Goal: Task Accomplishment & Management: Manage account settings

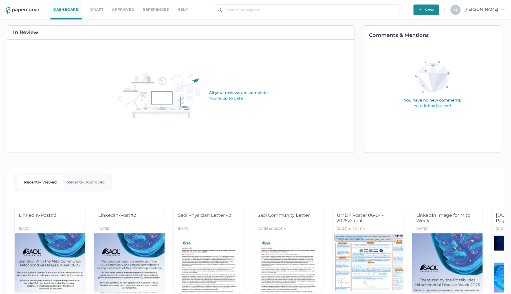
click at [117, 10] on link "Approved" at bounding box center [123, 9] width 22 height 6
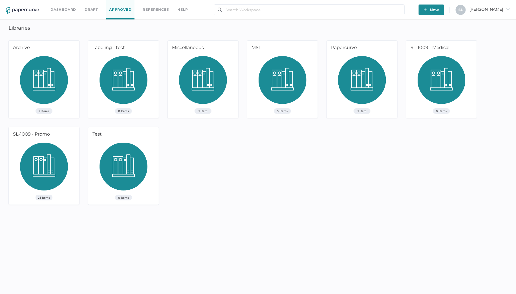
click at [50, 163] on img at bounding box center [44, 169] width 48 height 52
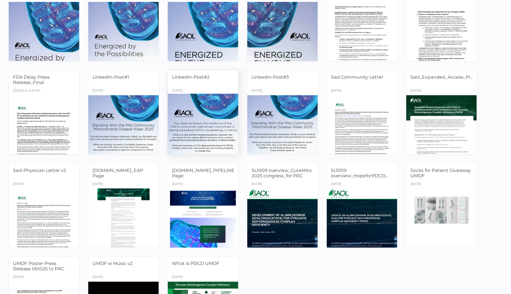
scroll to position [129, 0]
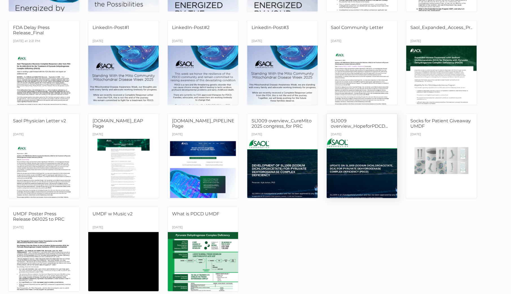
click at [372, 127] on span "SL1009 overview_HopeforPDCD..." at bounding box center [359, 123] width 57 height 11
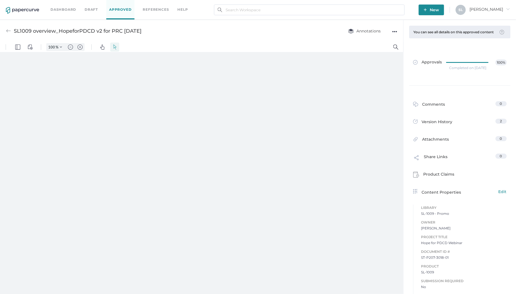
type input "135"
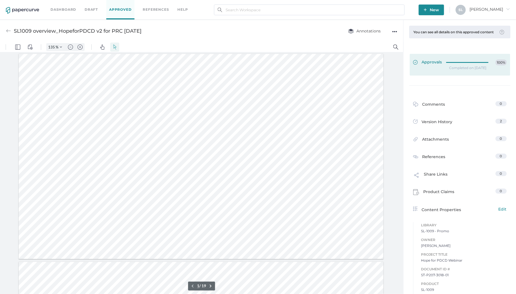
click at [433, 66] on span "Approvals" at bounding box center [427, 62] width 29 height 6
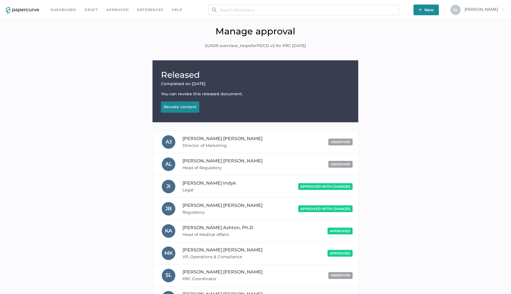
click at [193, 106] on div "Revoke content" at bounding box center [180, 106] width 33 height 5
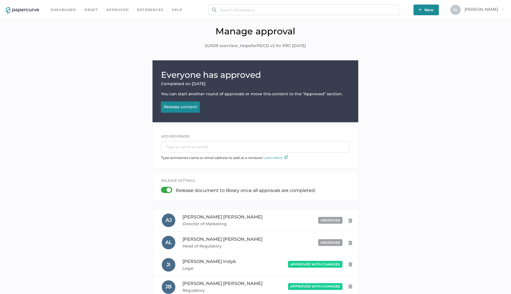
click at [66, 10] on link "Dashboard" at bounding box center [63, 10] width 26 height 6
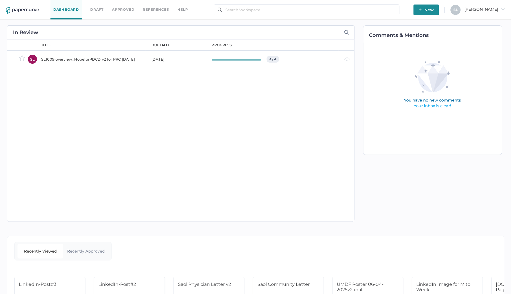
click at [84, 59] on div "SL1009 overview_HopeforPDCD v2 for PRC 11Sep2025" at bounding box center [92, 59] width 103 height 7
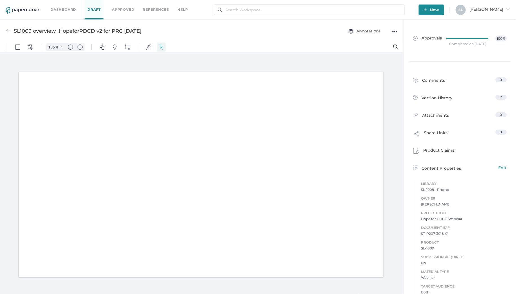
type input "135"
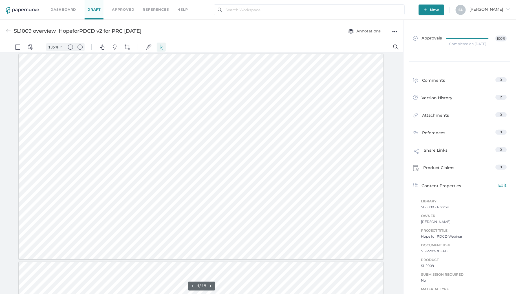
click at [395, 31] on div "●●●" at bounding box center [394, 32] width 5 height 8
click at [359, 72] on span "Upload new version" at bounding box center [372, 74] width 39 height 11
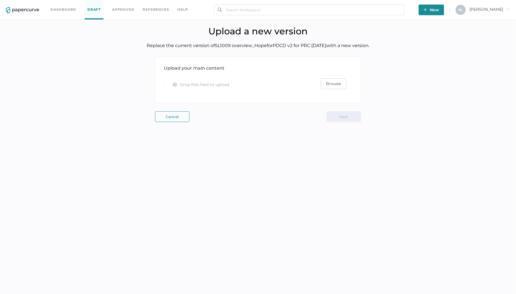
click at [333, 86] on span "Browse" at bounding box center [333, 84] width 15 height 10
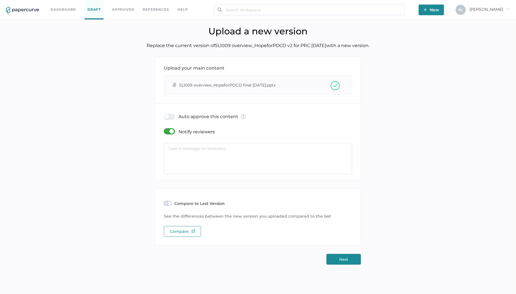
click at [220, 152] on textarea at bounding box center [258, 159] width 188 height 32
paste textarea "We moved Kyle’s section before Sharon’s section in the deck (Clinical Trial bef…"
click at [169, 149] on textarea "We moved Kyle’s section before Sharon’s section in the deck (Clinical Trial bef…" at bounding box center [258, 159] width 188 height 32
click at [263, 153] on textarea "V3 - We moved Kyle’s section before Sharon’s section in the deck (Clinical Tria…" at bounding box center [258, 159] width 188 height 32
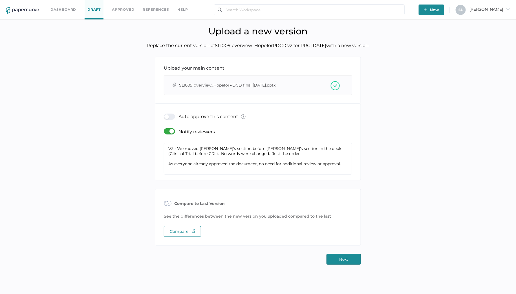
type textarea "V3 - We moved Kyle’s section before Sharon’s section in the deck (Clinical Tria…"
click at [348, 260] on button "Next" at bounding box center [343, 259] width 34 height 11
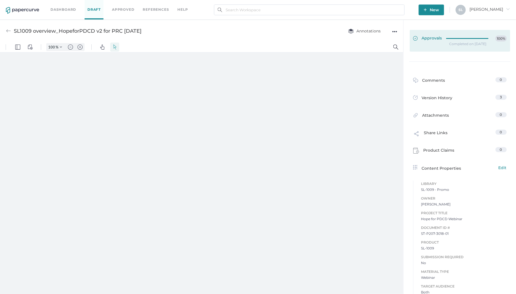
type input "135"
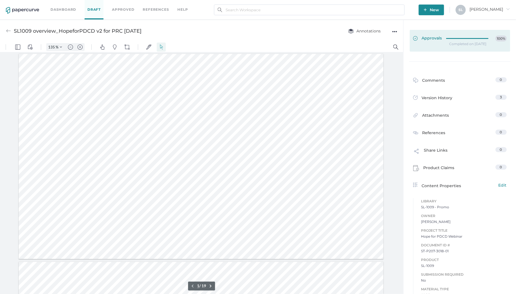
click at [437, 37] on span "Approvals" at bounding box center [427, 39] width 29 height 6
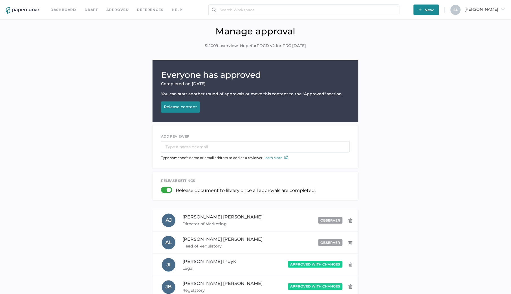
click at [194, 104] on div "Release content" at bounding box center [180, 106] width 33 height 5
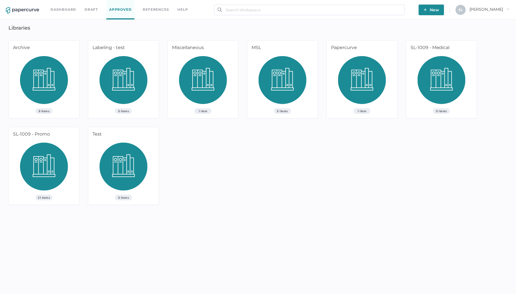
click at [58, 8] on link "Dashboard" at bounding box center [63, 9] width 26 height 6
